Goal: Task Accomplishment & Management: Use online tool/utility

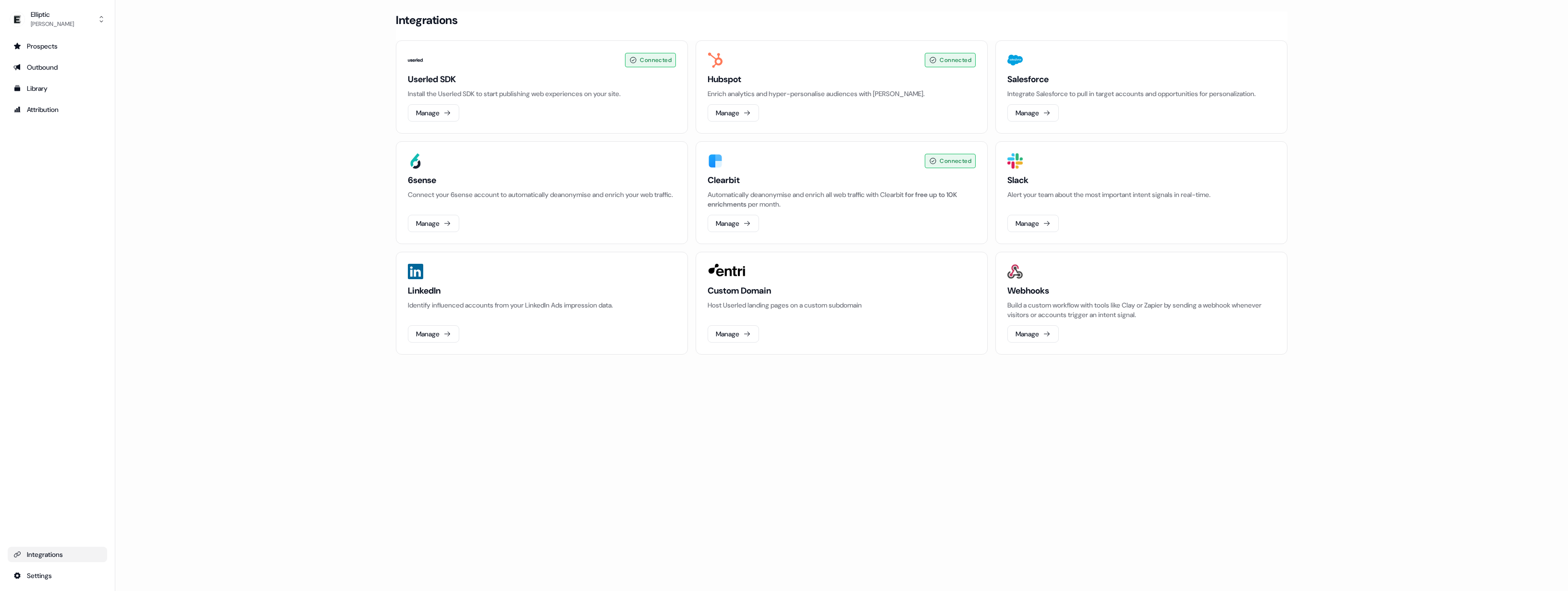
click at [944, 428] on div "Loading... Integrations Connected Userled SDK Install the Userled SDK to start …" at bounding box center [842, 296] width 1453 height 591
click at [41, 579] on html "For the best experience switch devices to a bigger screen. Go to Userled.io Ell…" at bounding box center [784, 296] width 1568 height 591
click at [140, 563] on div "Team" at bounding box center [151, 558] width 77 height 16
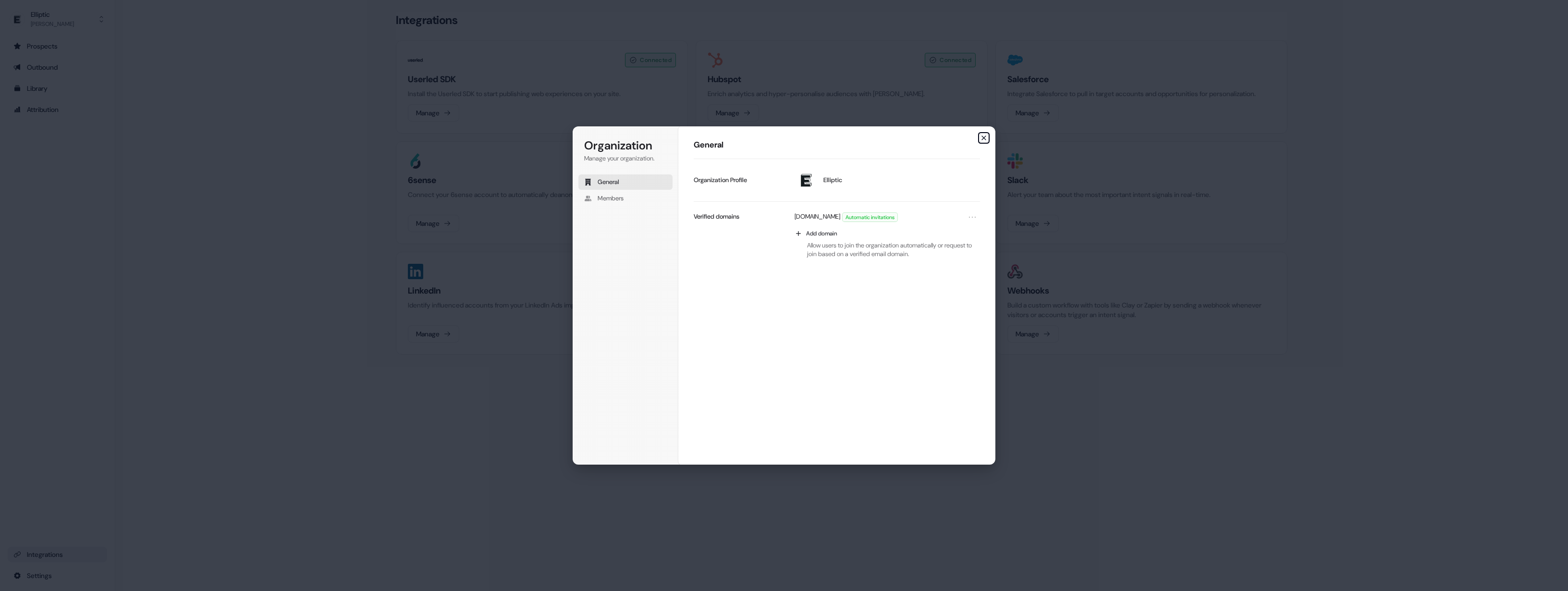
click at [984, 139] on icon "button" at bounding box center [984, 138] width 8 height 8
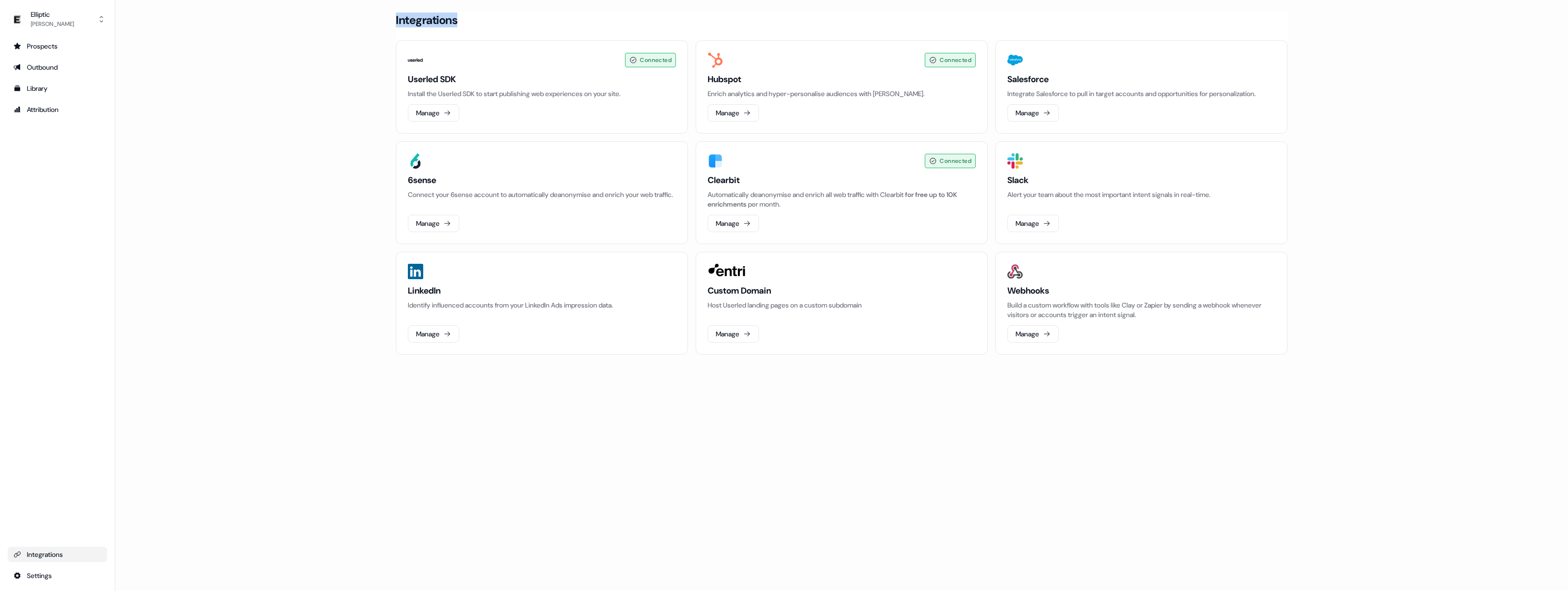
click at [1382, 13] on main "Loading... Integrations Connected Userled SDK Install the Userled SDK to start …" at bounding box center [842, 197] width 1453 height 370
click at [264, 301] on main "Loading... Integrations Connected Userled SDK Install the Userled SDK to start …" at bounding box center [842, 197] width 1453 height 370
click at [1124, 221] on div "Slack Alert your team about the most important intent signals in real-time. [GE…" at bounding box center [1142, 203] width 268 height 58
click at [1038, 220] on button "Manage" at bounding box center [1033, 223] width 51 height 18
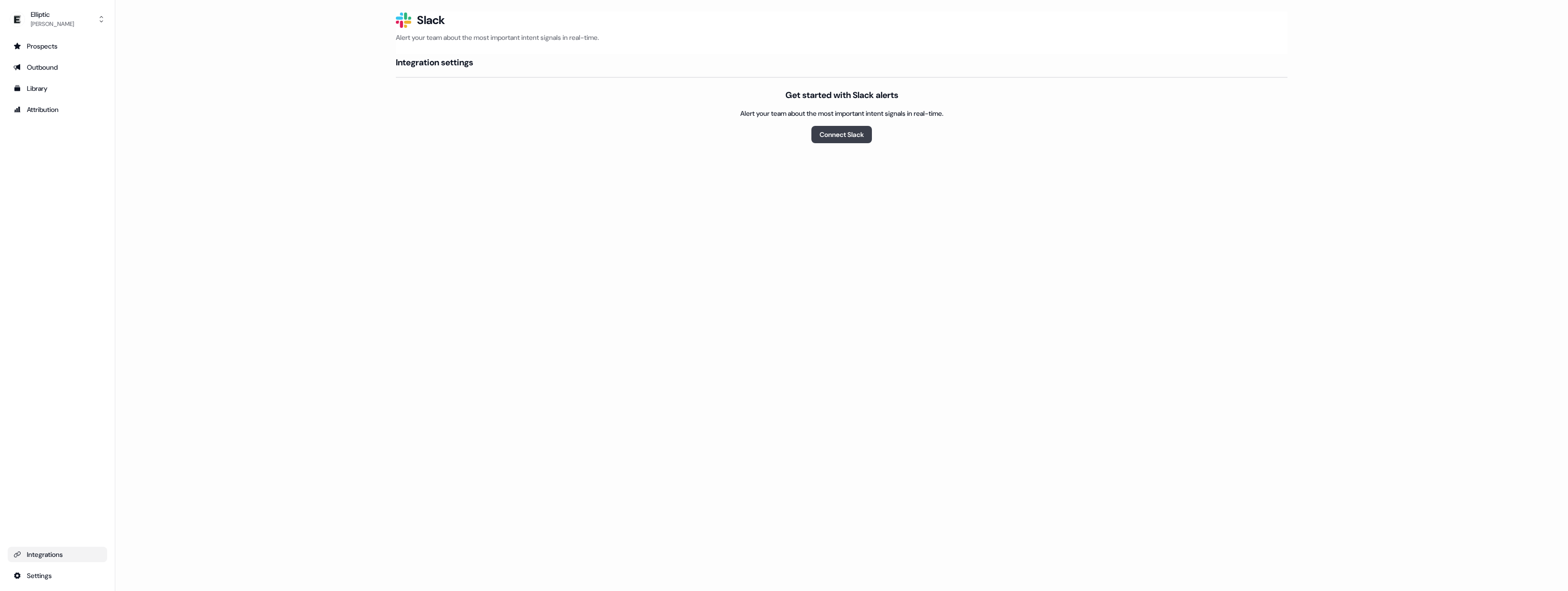
click at [839, 128] on button "Connect Slack" at bounding box center [842, 134] width 61 height 18
click at [65, 555] on div "Integrations" at bounding box center [57, 554] width 88 height 10
